Goal: Transaction & Acquisition: Purchase product/service

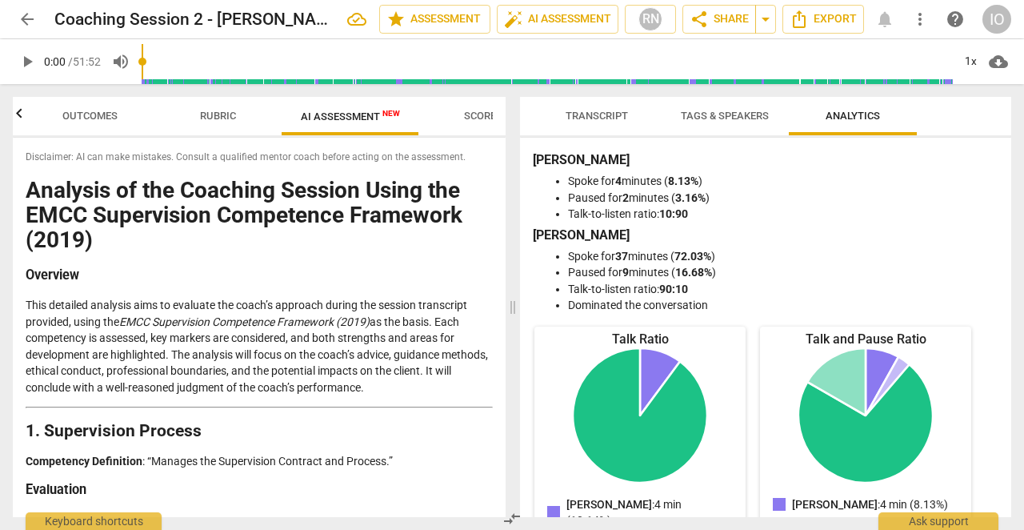
scroll to position [1363, 0]
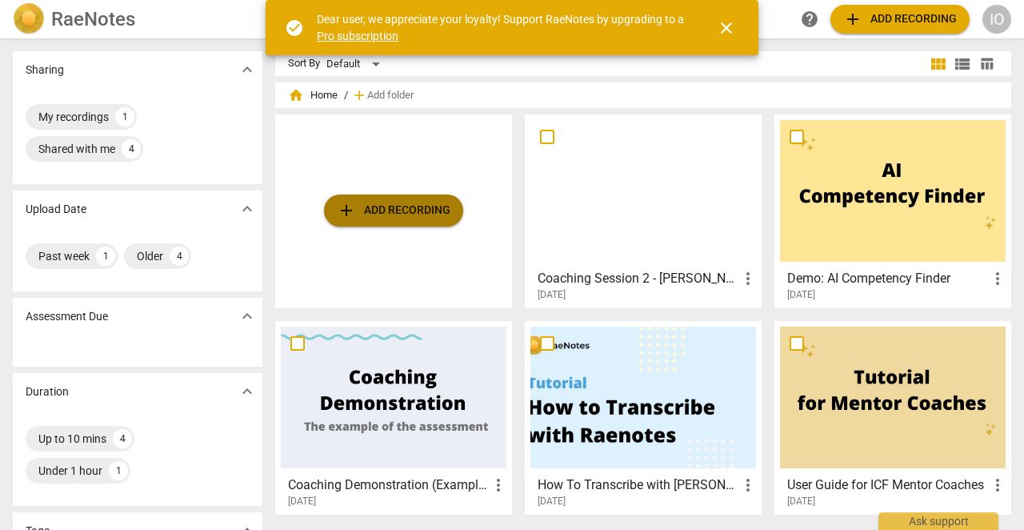
click at [342, 204] on span "add" at bounding box center [346, 210] width 19 height 19
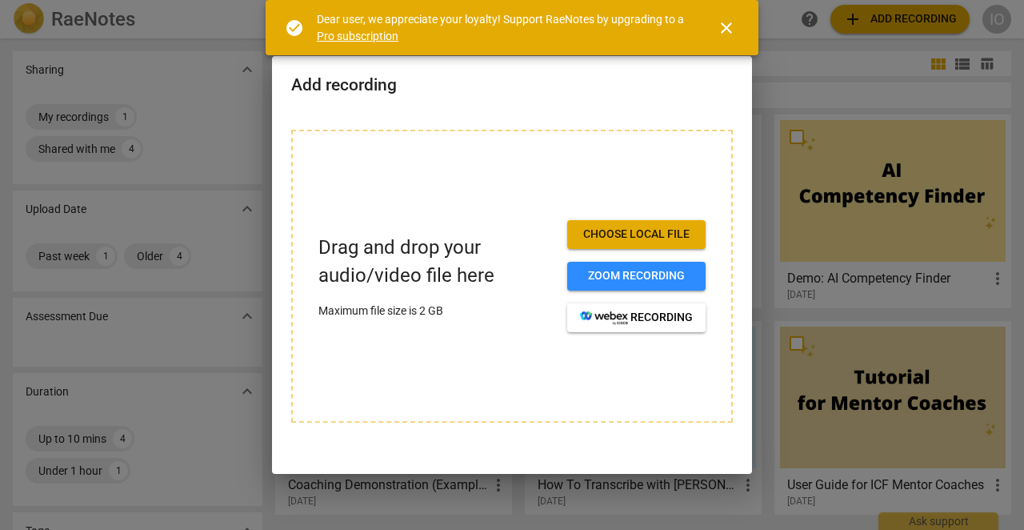
click at [597, 242] on button "Choose local file" at bounding box center [636, 234] width 138 height 29
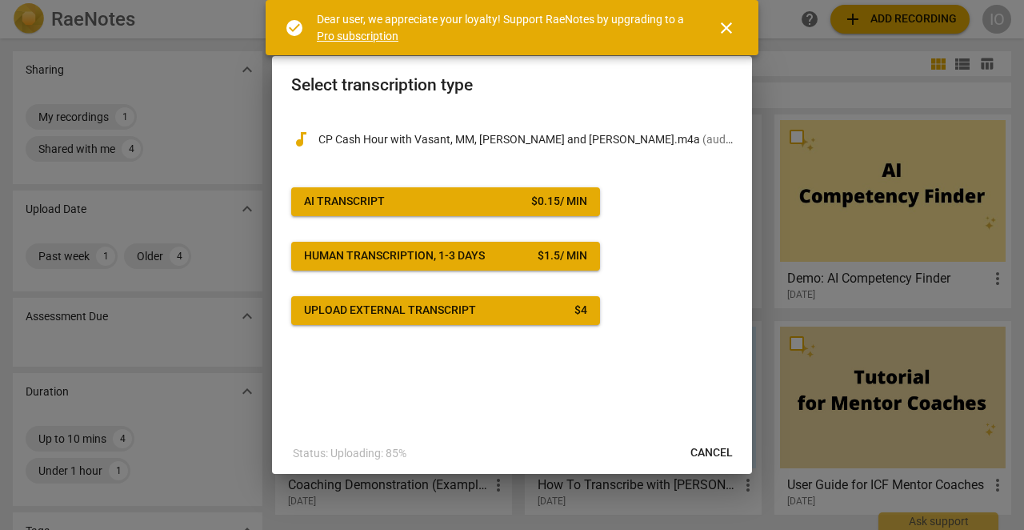
click at [358, 201] on div "AI Transcript" at bounding box center [344, 202] width 81 height 16
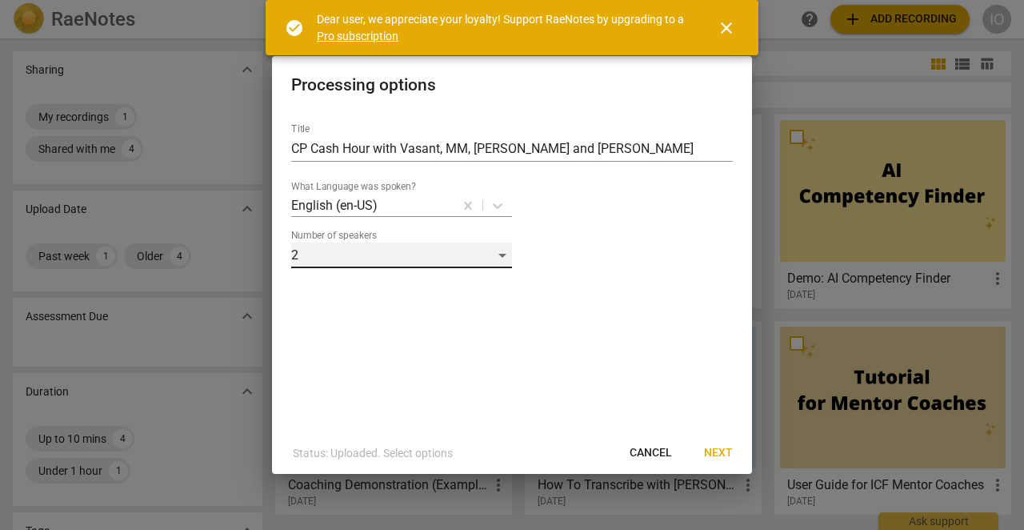
click at [350, 250] on div "2" at bounding box center [401, 255] width 221 height 26
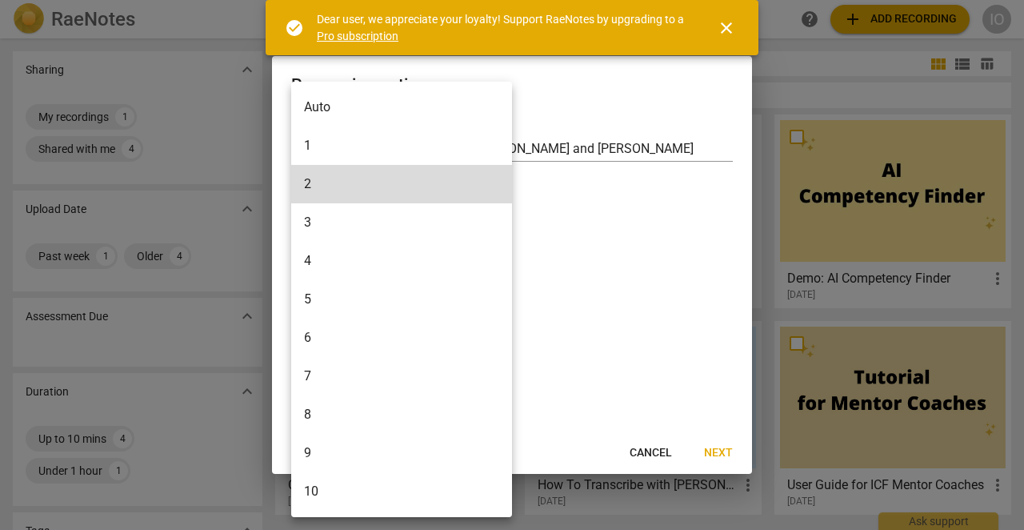
click at [349, 292] on li "5" at bounding box center [401, 299] width 221 height 38
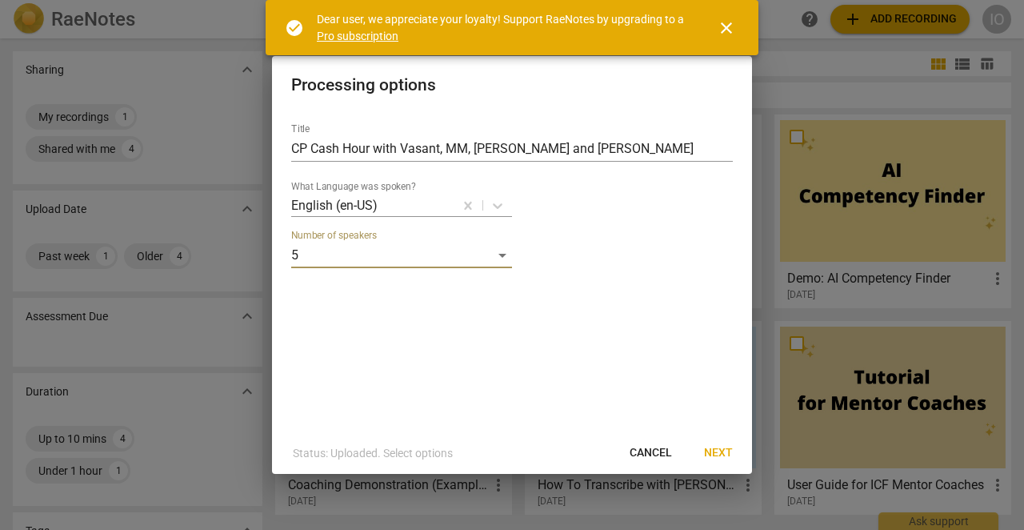
click at [725, 458] on span "Next" at bounding box center [718, 453] width 29 height 16
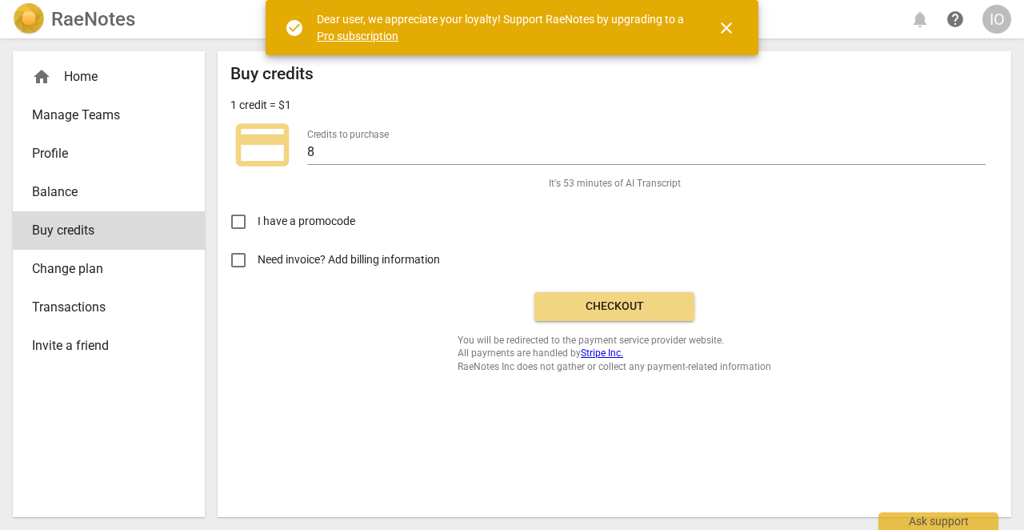
click at [241, 259] on input "Need invoice? Add billing information" at bounding box center [238, 260] width 38 height 38
checkbox input "true"
